Goal: Task Accomplishment & Management: Use online tool/utility

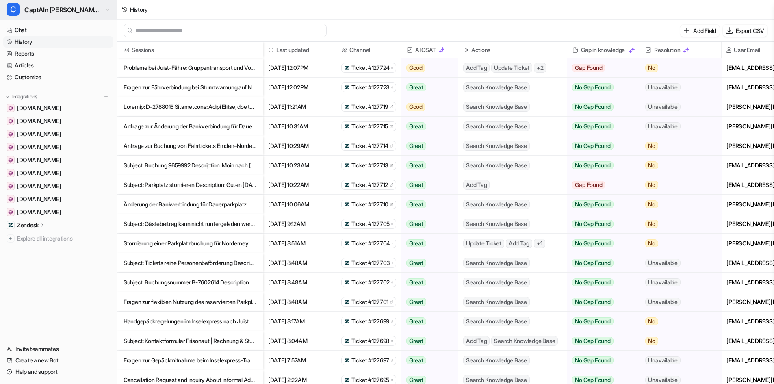
click at [42, 8] on span "CaptAIn Frida | Zendesk Tickets" at bounding box center [63, 9] width 78 height 11
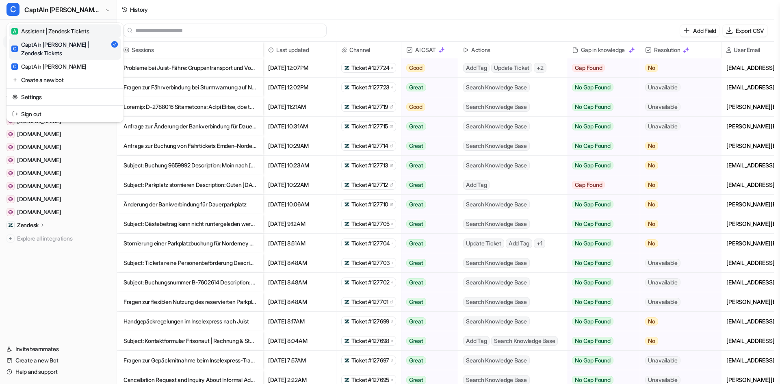
click at [46, 32] on div "A Assistent | Zendesk Tickets" at bounding box center [50, 31] width 78 height 9
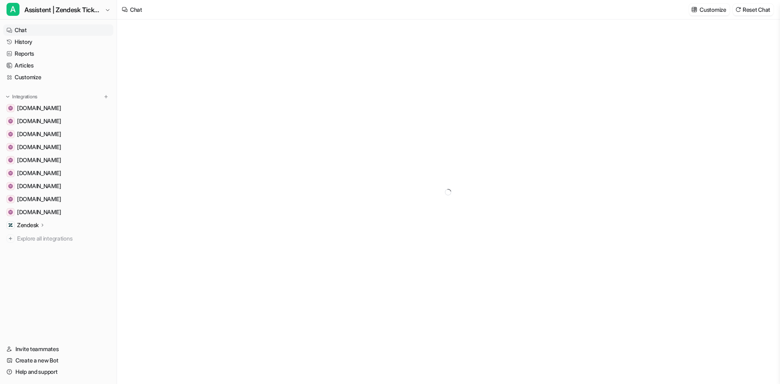
type textarea "**********"
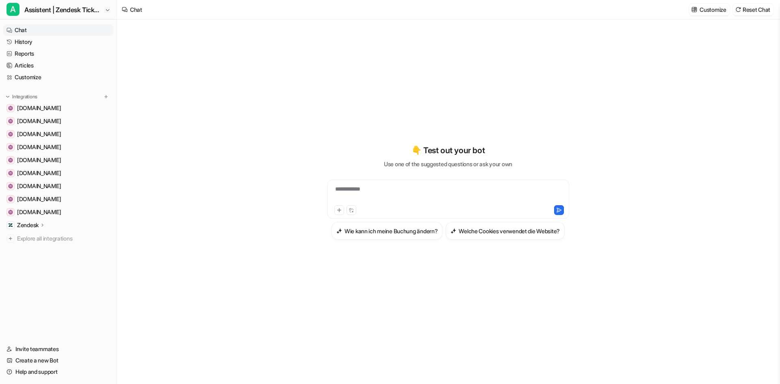
click at [123, 39] on div "**********" at bounding box center [448, 201] width 662 height 364
click at [109, 40] on link "History" at bounding box center [58, 41] width 110 height 11
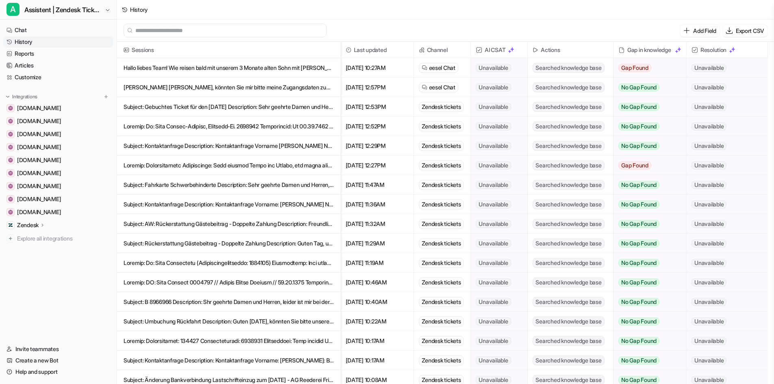
click at [43, 224] on icon at bounding box center [43, 225] width 6 height 6
click at [37, 260] on p "AI Agent" at bounding box center [35, 260] width 22 height 8
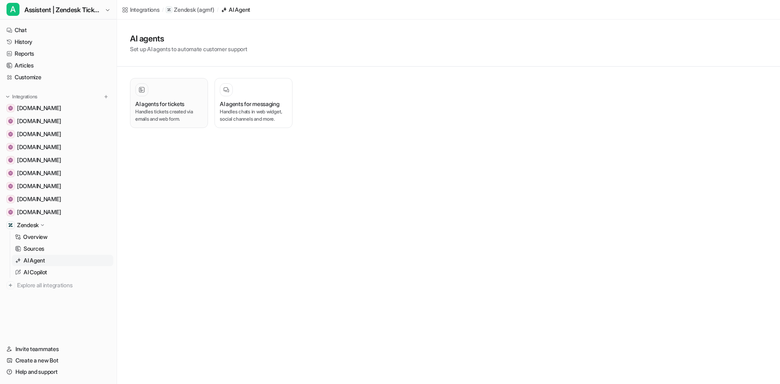
click at [195, 105] on div "AI agents for tickets" at bounding box center [168, 104] width 67 height 9
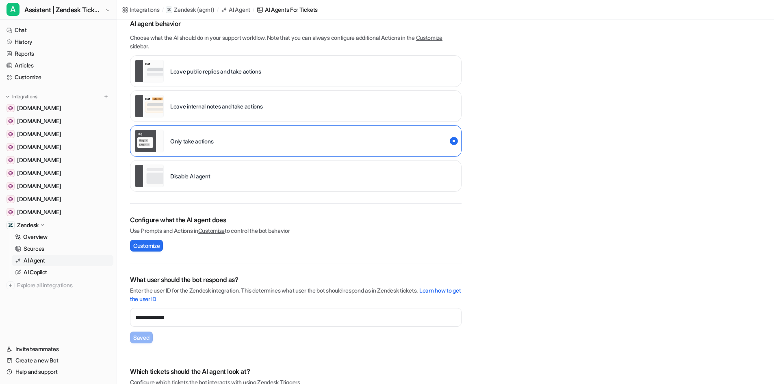
scroll to position [103, 0]
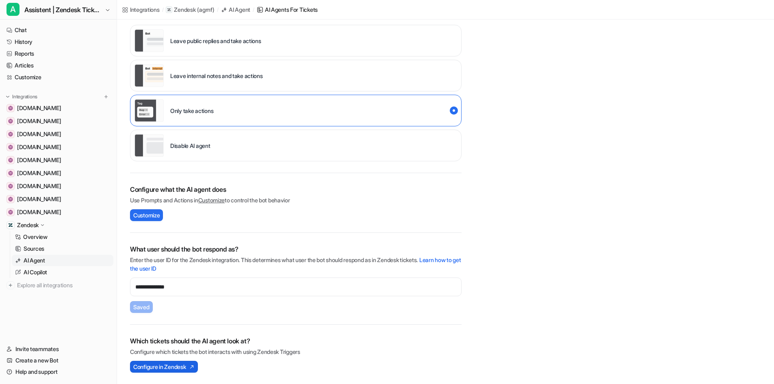
click at [198, 367] on button "Configure in Zendesk" at bounding box center [164, 367] width 68 height 12
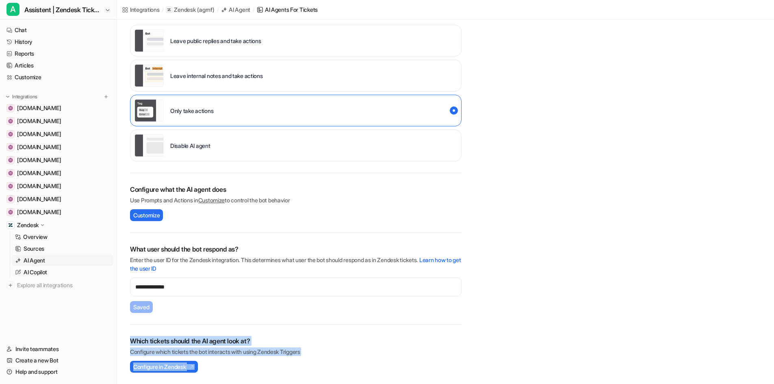
drag, startPoint x: 223, startPoint y: 365, endPoint x: 129, endPoint y: 342, distance: 97.1
click at [129, 342] on div "**********" at bounding box center [295, 180] width 357 height 407
copy div "Which tickets should the AI agent look at? Configure which tickets the bot inte…"
click at [35, 45] on link "History" at bounding box center [58, 41] width 110 height 11
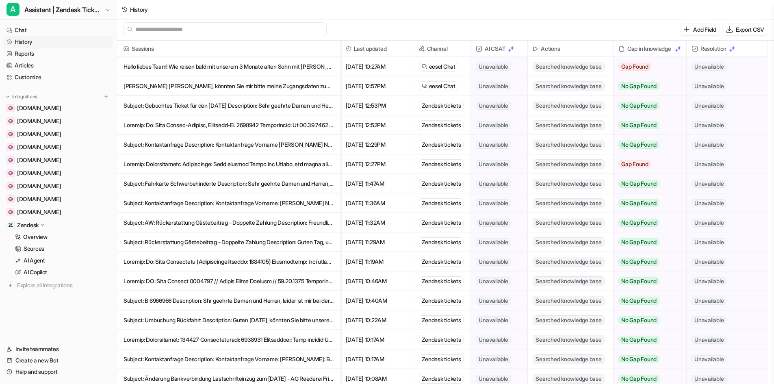
scroll to position [1, 0]
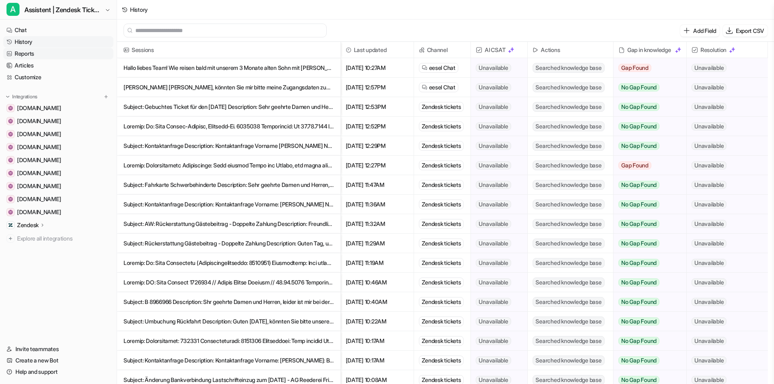
click at [50, 54] on link "Reports" at bounding box center [58, 53] width 110 height 11
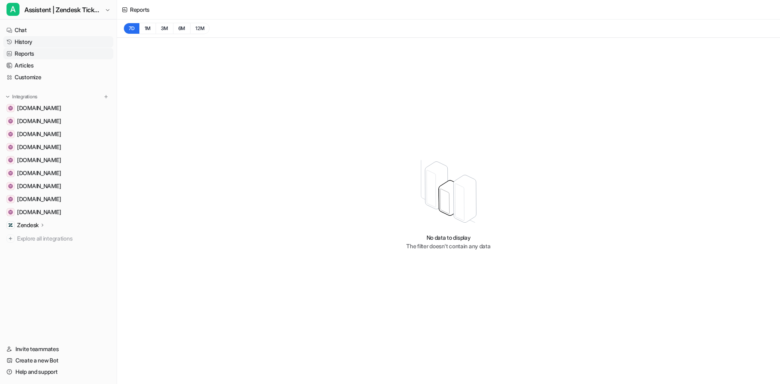
click at [49, 43] on link "History" at bounding box center [58, 41] width 110 height 11
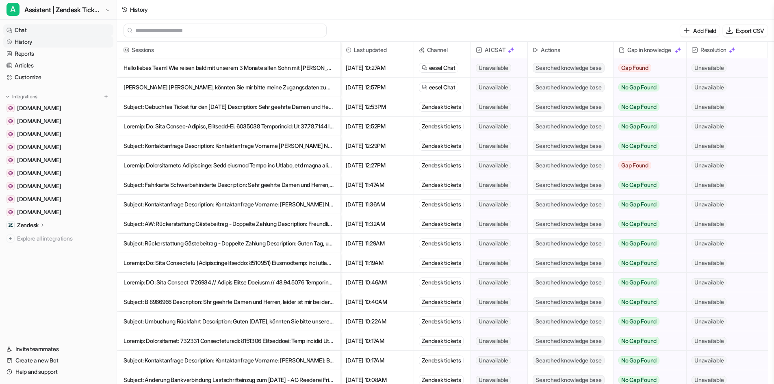
click at [50, 34] on link "Chat" at bounding box center [58, 29] width 110 height 11
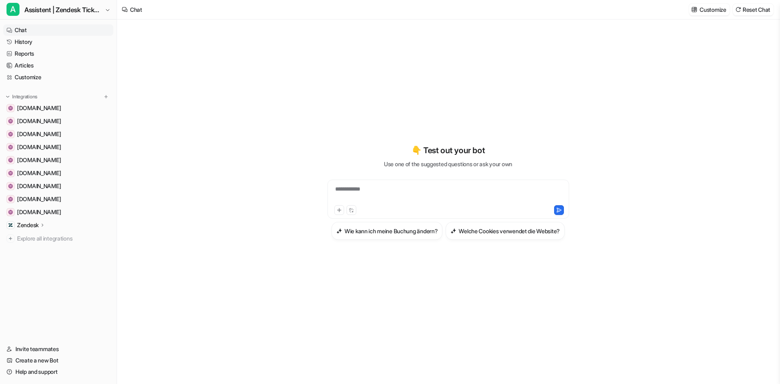
type textarea "**********"
click at [48, 40] on link "History" at bounding box center [58, 41] width 110 height 11
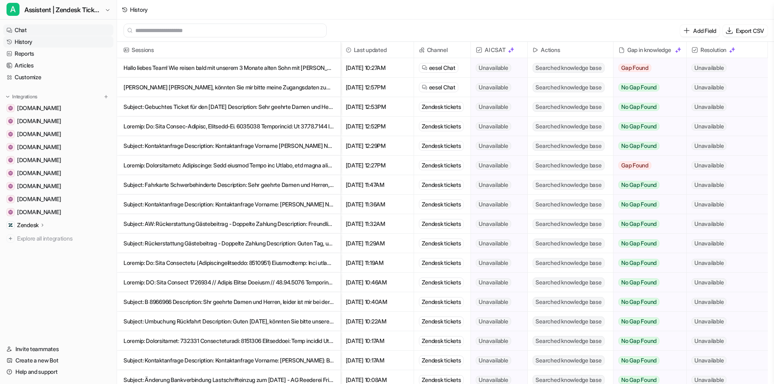
click at [48, 35] on link "Chat" at bounding box center [58, 29] width 110 height 11
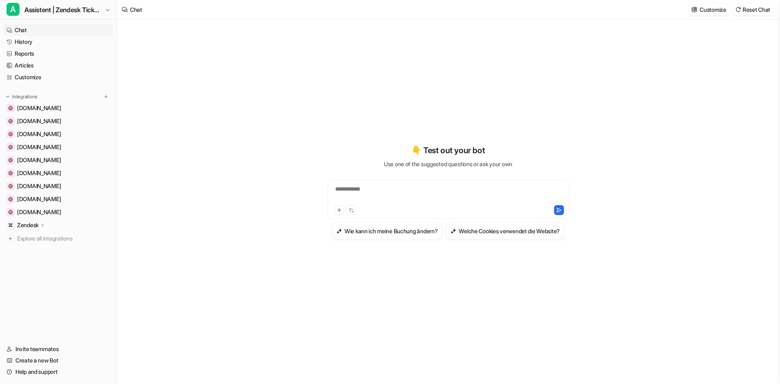
click at [26, 228] on p "Zendesk" at bounding box center [28, 225] width 22 height 8
click at [37, 262] on p "AI Agent" at bounding box center [35, 260] width 22 height 8
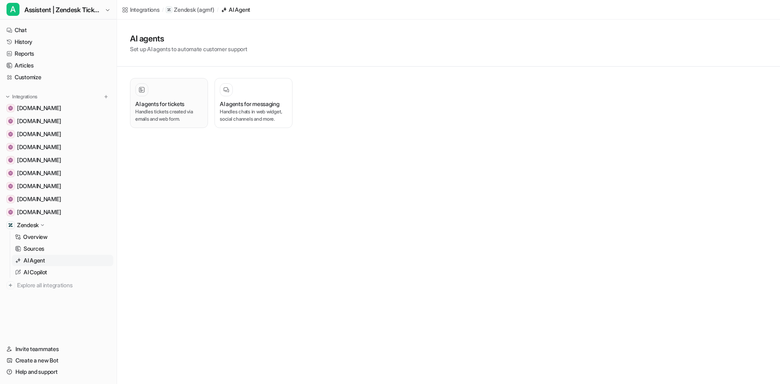
click at [167, 91] on div at bounding box center [168, 89] width 67 height 13
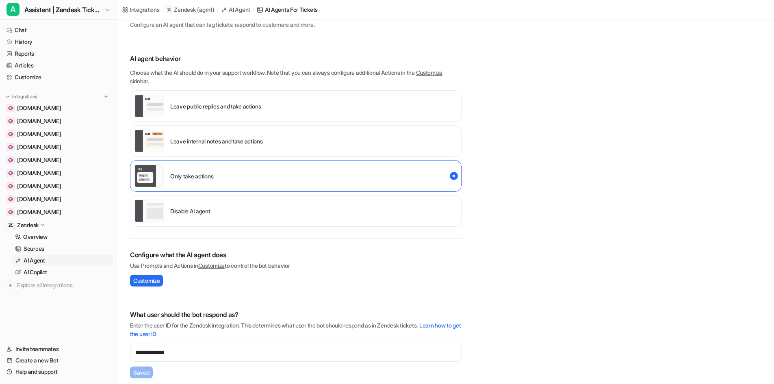
scroll to position [103, 0]
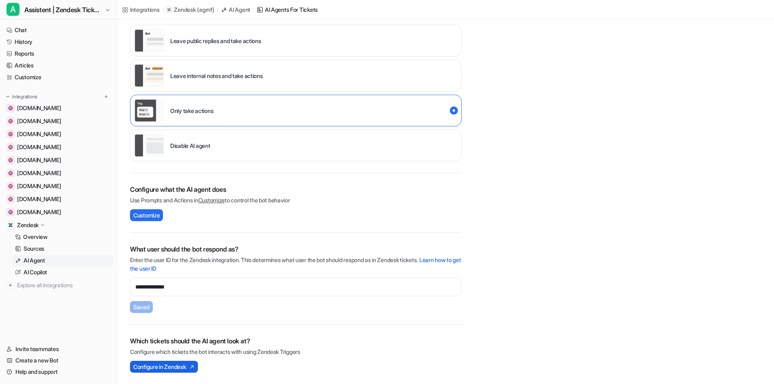
click at [161, 365] on span "Configure in Zendesk" at bounding box center [159, 366] width 52 height 9
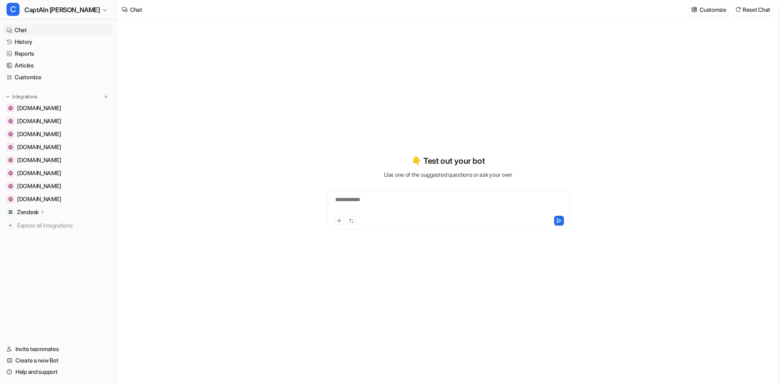
type textarea "**********"
click at [32, 211] on p "Zendesk" at bounding box center [28, 212] width 22 height 8
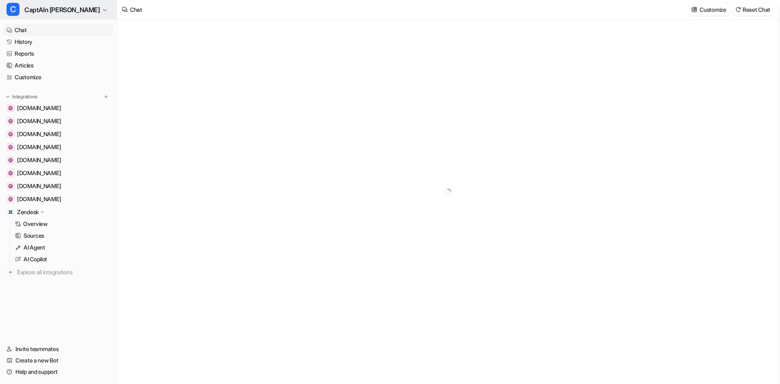
click at [41, 4] on span "CaptAIn [PERSON_NAME]" at bounding box center [62, 9] width 76 height 11
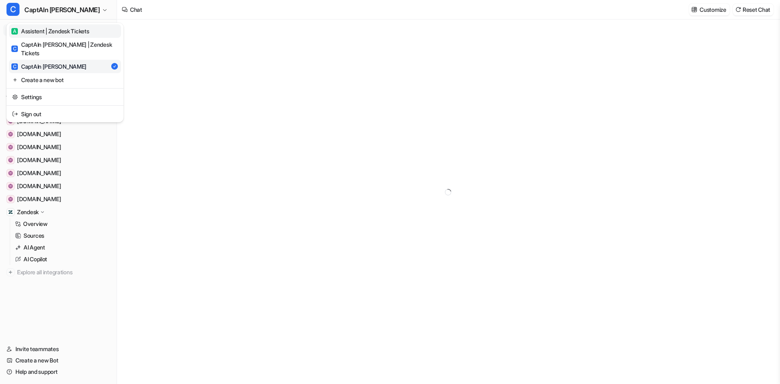
click at [50, 28] on div "A Assistent | Zendesk Tickets" at bounding box center [50, 31] width 78 height 9
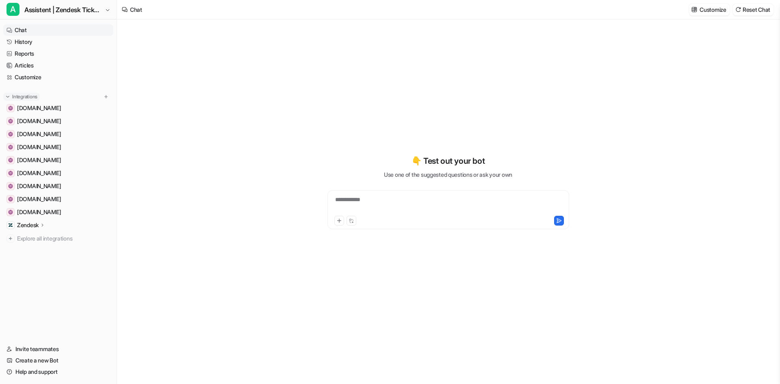
type textarea "**********"
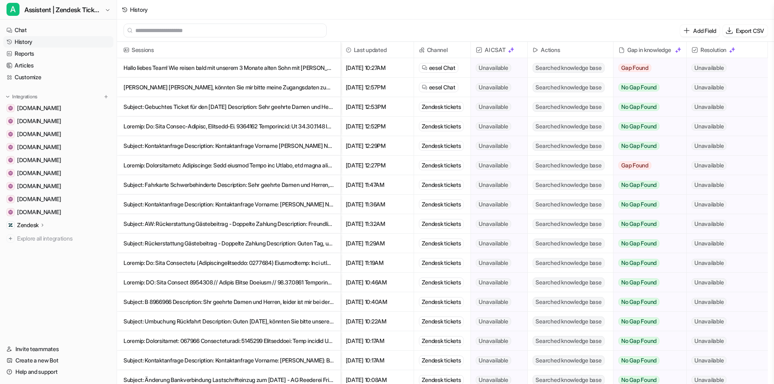
click at [445, 68] on span "eesel Chat" at bounding box center [442, 68] width 26 height 8
click at [126, 9] on icon at bounding box center [125, 10] width 6 height 6
click at [127, 7] on icon at bounding box center [125, 10] width 6 height 6
click at [30, 227] on p "Zendesk" at bounding box center [28, 225] width 22 height 8
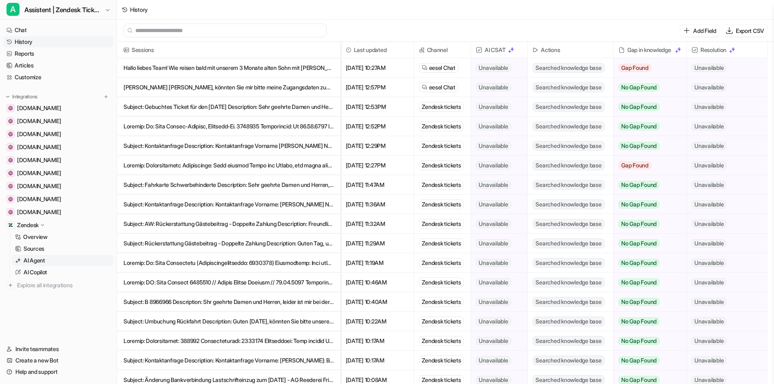
click at [43, 263] on p "AI Agent" at bounding box center [35, 260] width 22 height 8
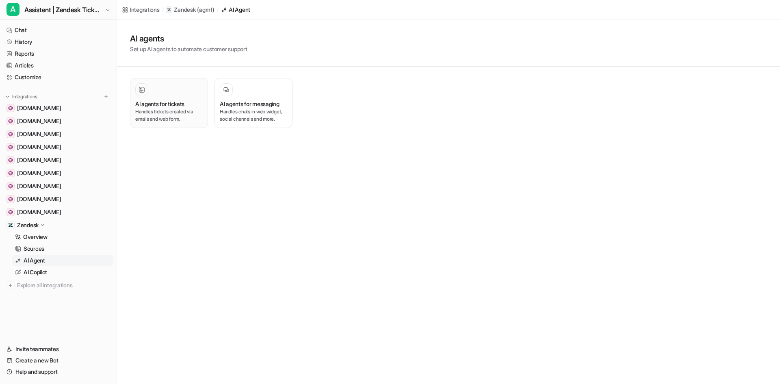
click at [175, 108] on p "Handles tickets created via emails and web form." at bounding box center [168, 115] width 67 height 15
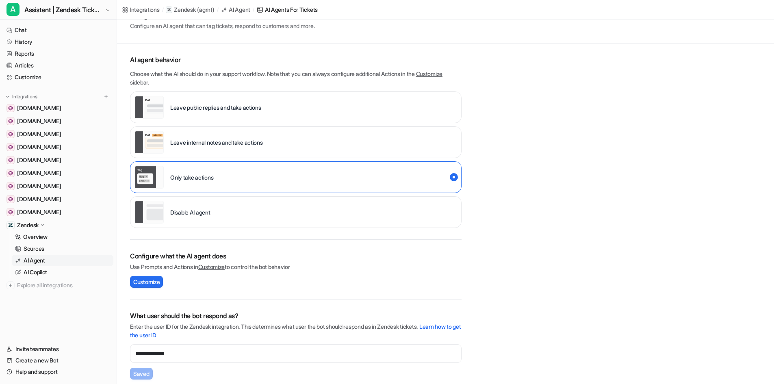
scroll to position [103, 0]
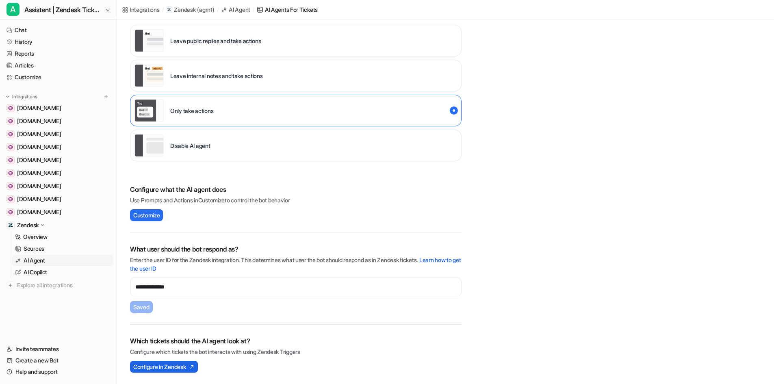
click at [162, 366] on span "Configure in Zendesk" at bounding box center [159, 366] width 52 height 9
